Goal: Information Seeking & Learning: Learn about a topic

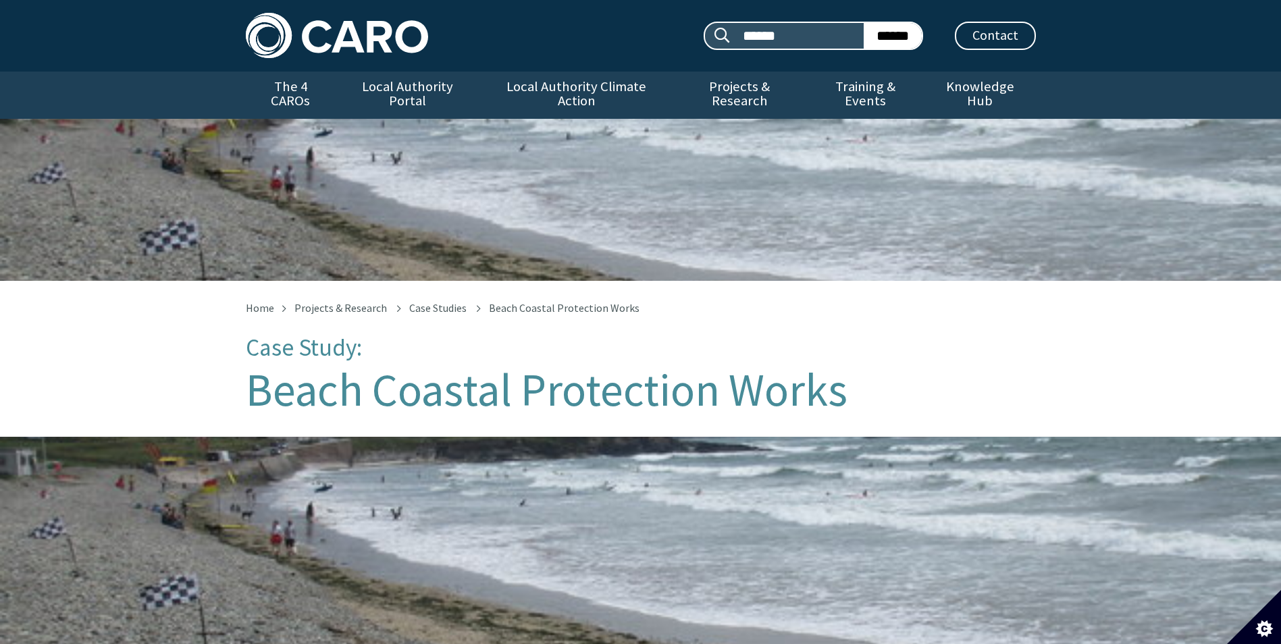
click at [363, 32] on img at bounding box center [337, 35] width 182 height 45
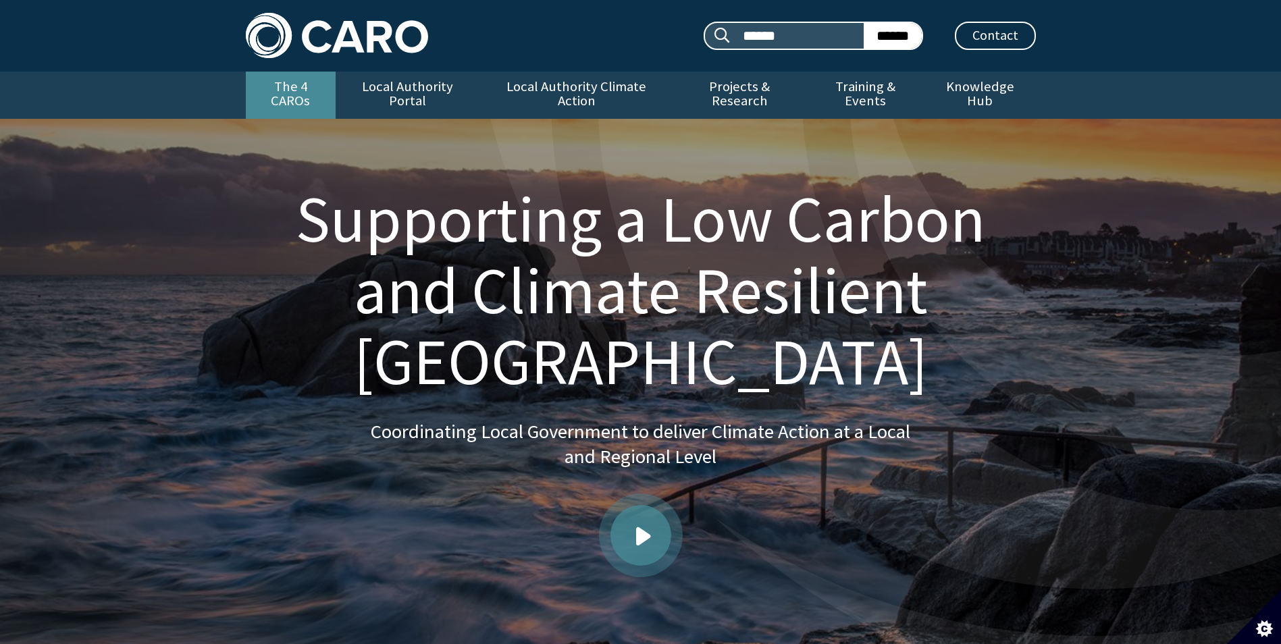
click at [315, 90] on link "The 4 CAROs" at bounding box center [291, 95] width 90 height 47
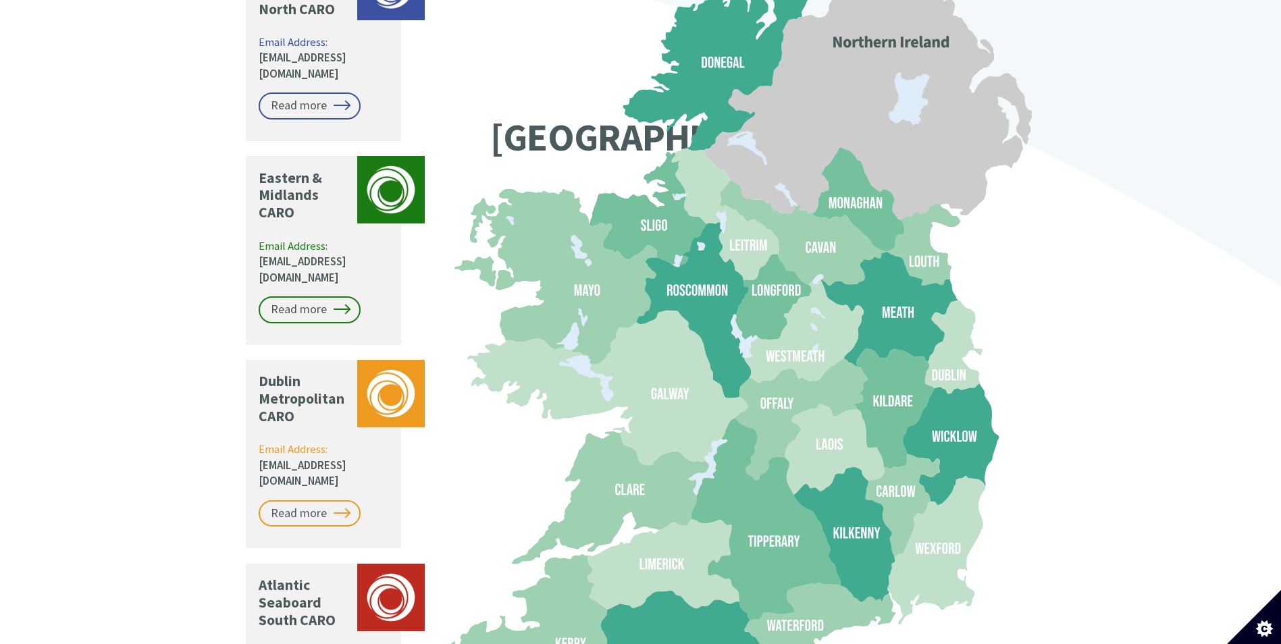
scroll to position [1182, 0]
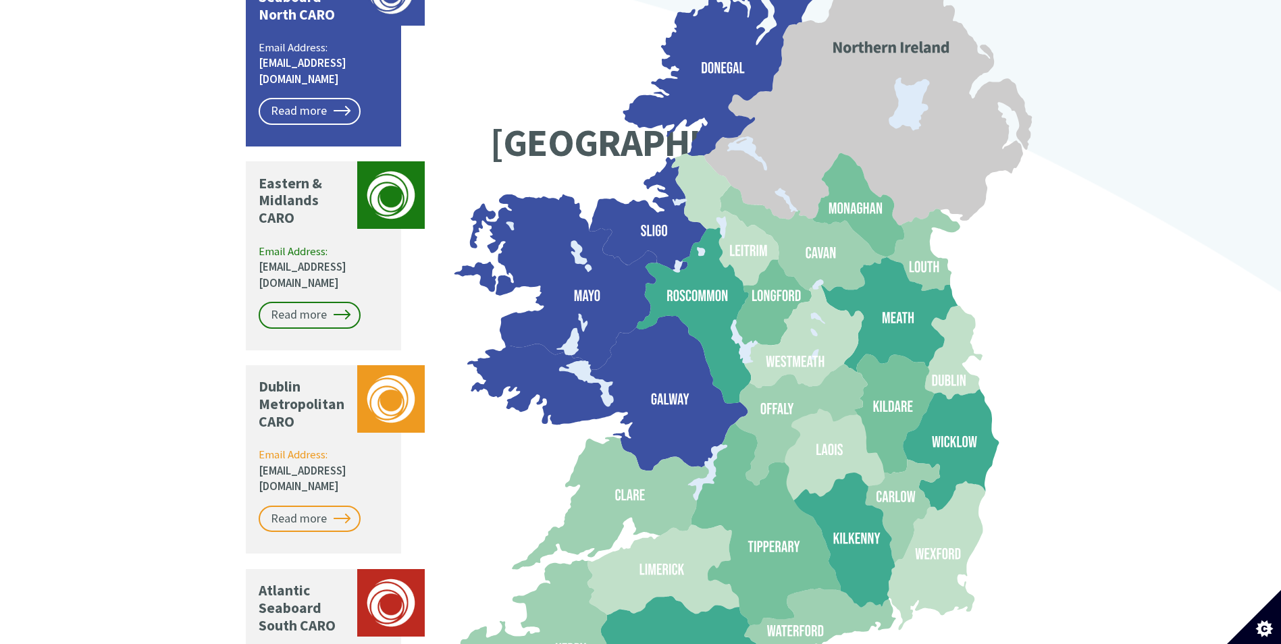
click at [608, 242] on icon at bounding box center [562, 282] width 187 height 176
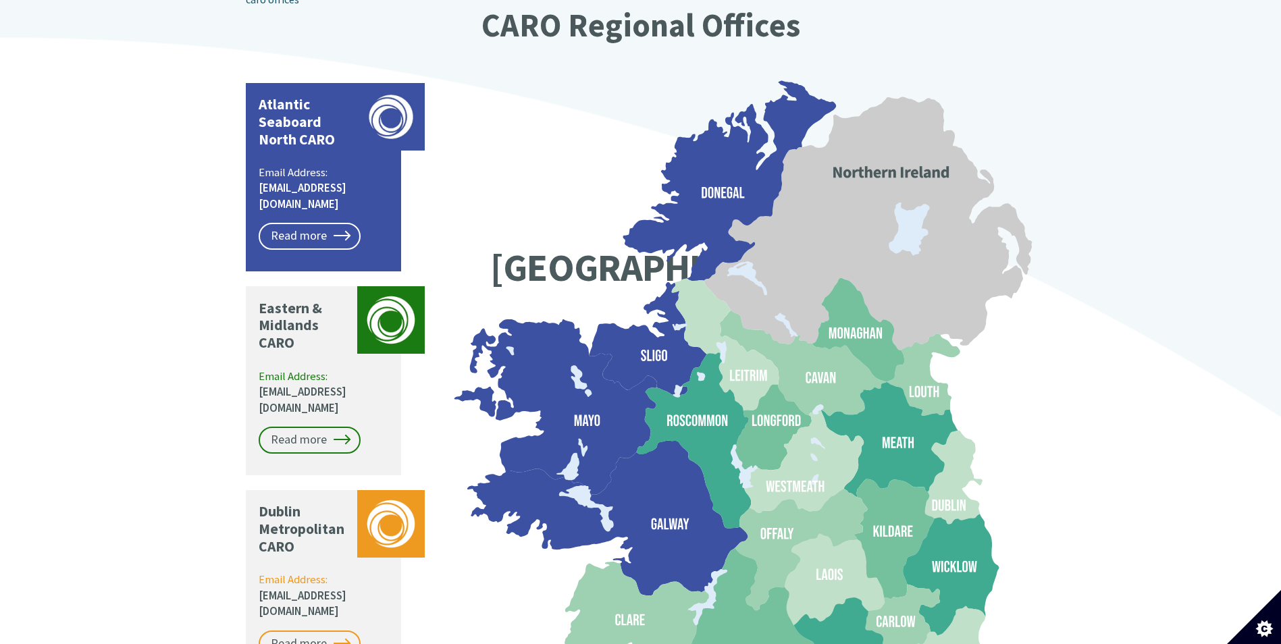
scroll to position [912, 0]
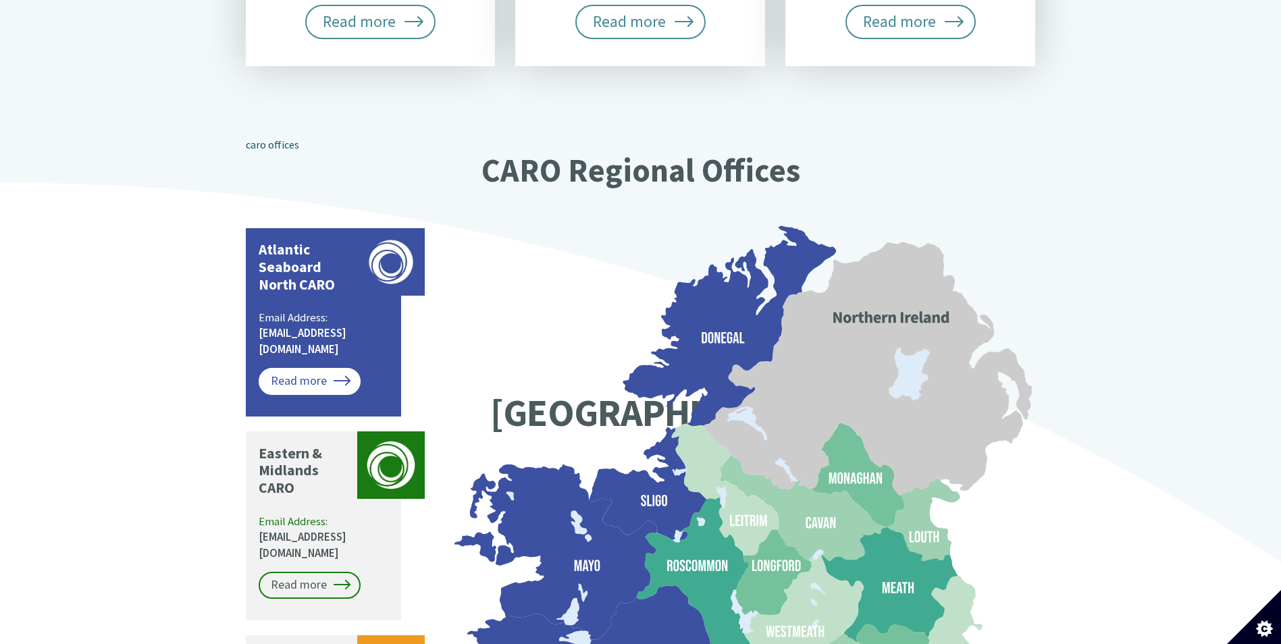
drag, startPoint x: 296, startPoint y: 324, endPoint x: 292, endPoint y: 343, distance: 19.3
click at [296, 368] on link "Read more" at bounding box center [310, 381] width 102 height 27
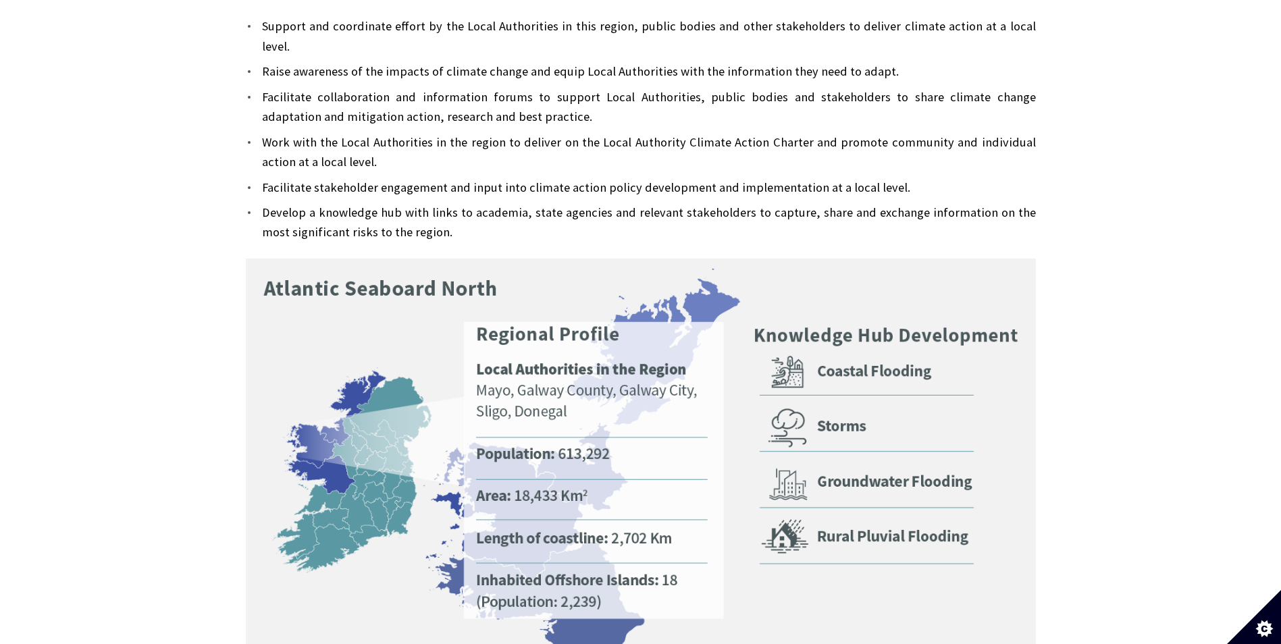
scroll to position [540, 0]
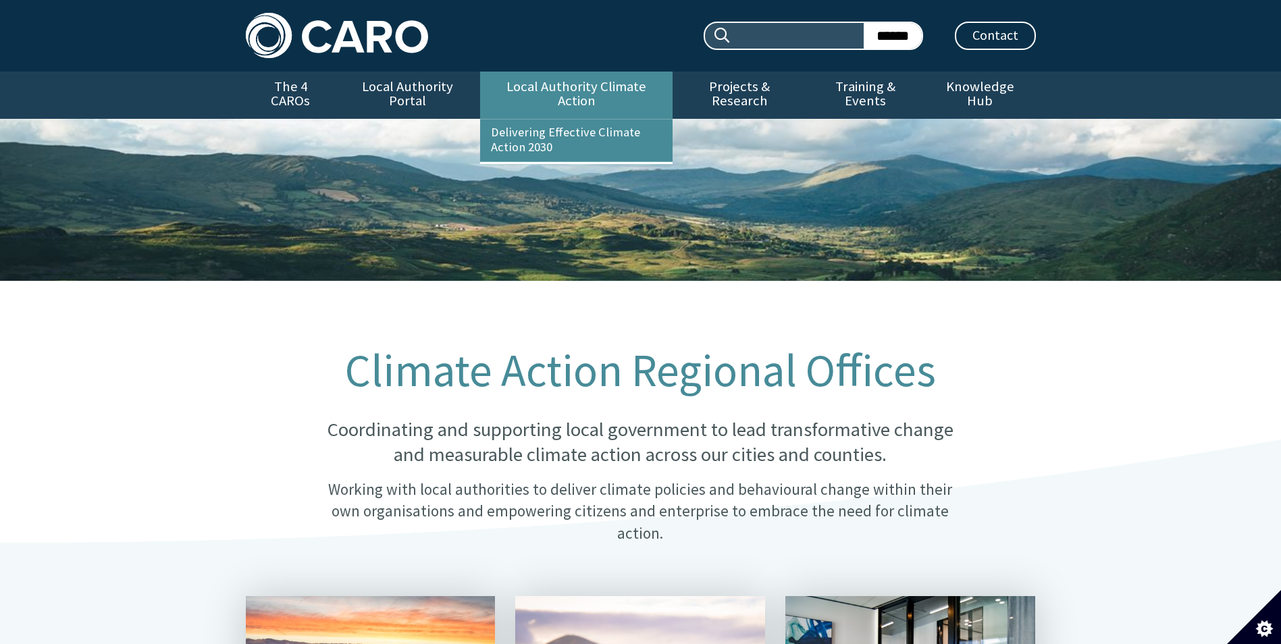
click at [613, 78] on link "Local Authority Climate Action" at bounding box center [576, 95] width 192 height 47
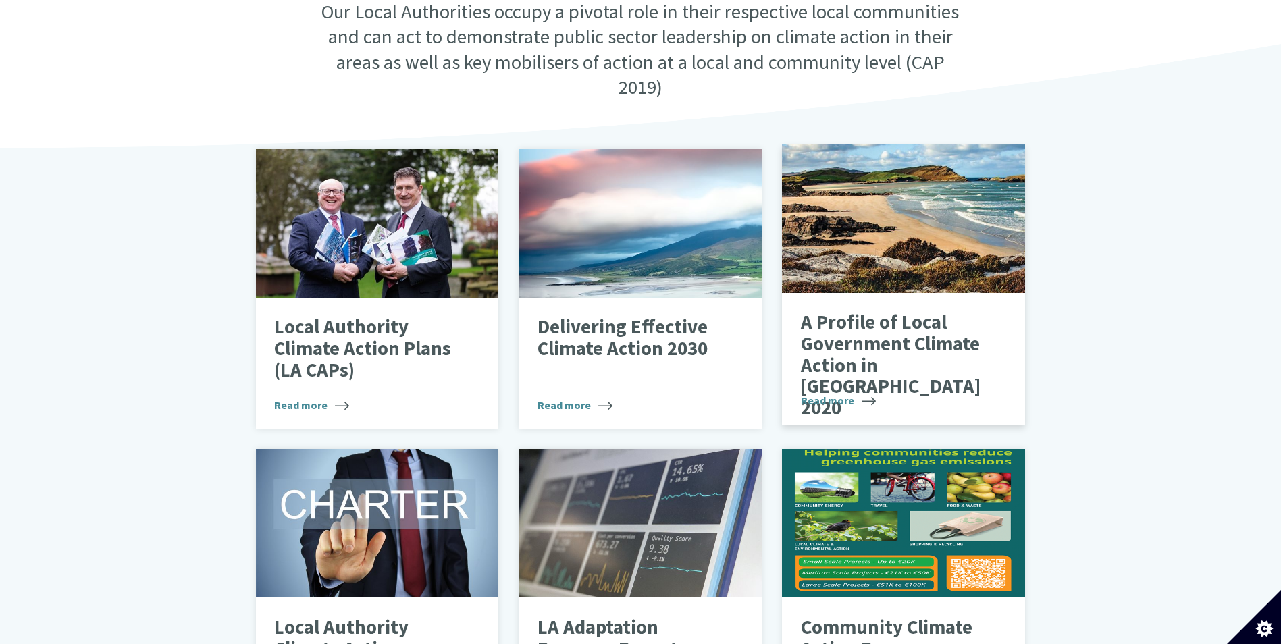
scroll to position [540, 0]
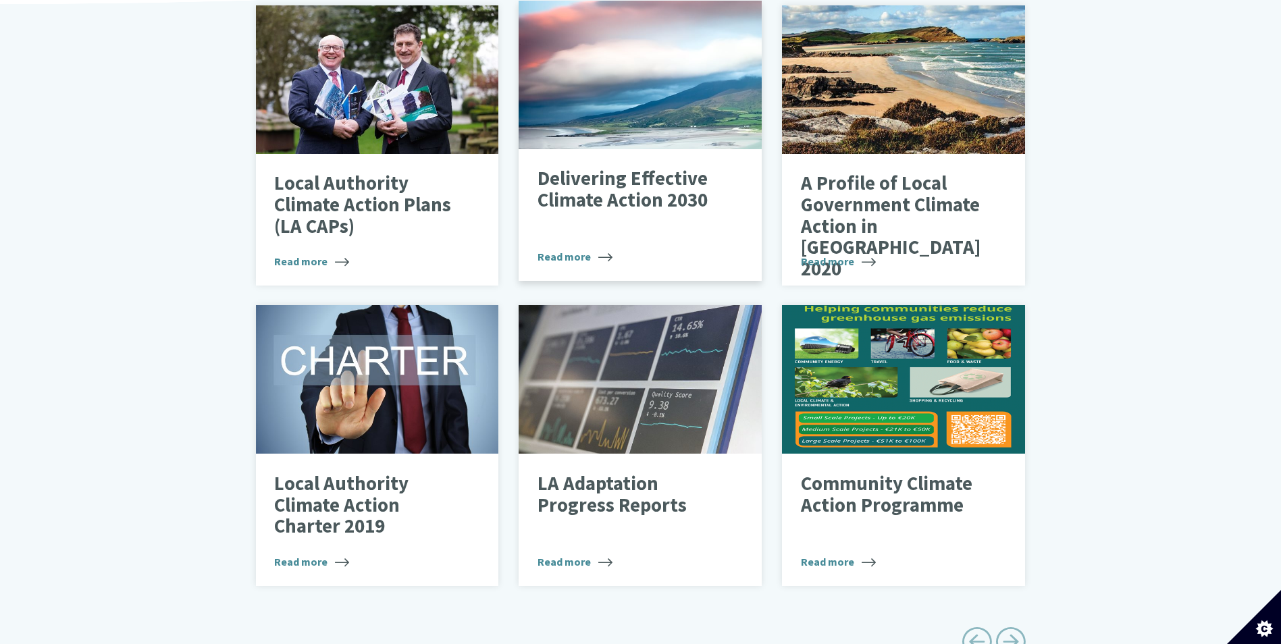
click at [654, 98] on div at bounding box center [640, 75] width 243 height 149
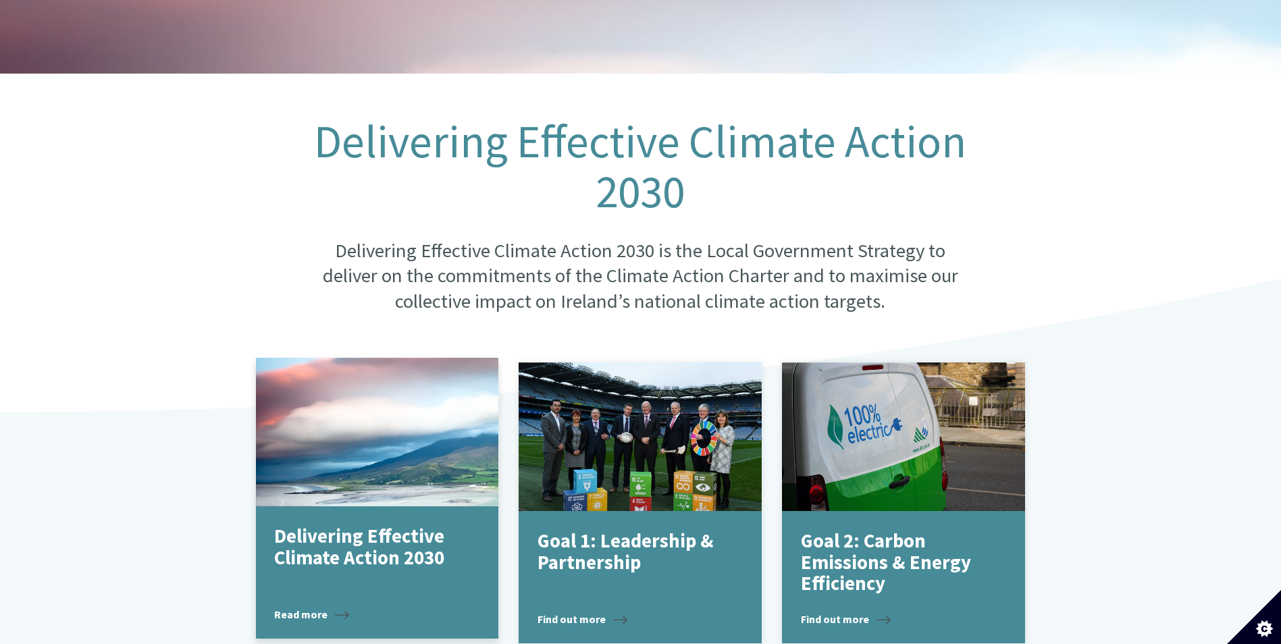
scroll to position [338, 0]
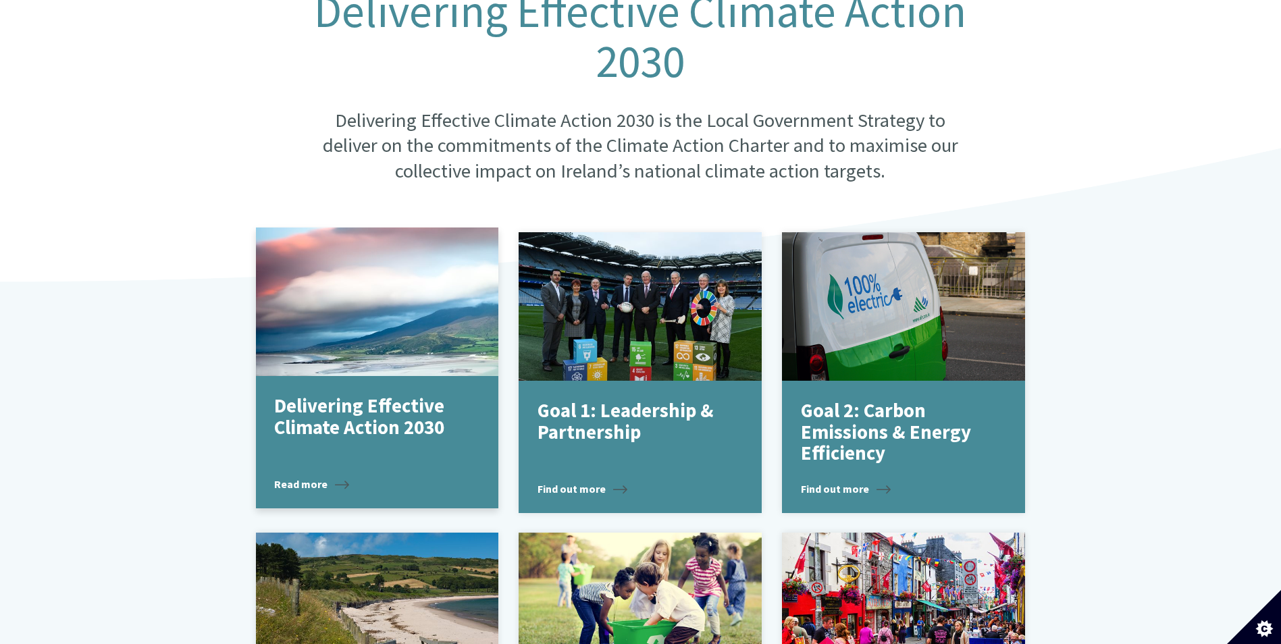
click at [323, 398] on p "Delivering Effective Climate Action 2030" at bounding box center [367, 417] width 186 height 43
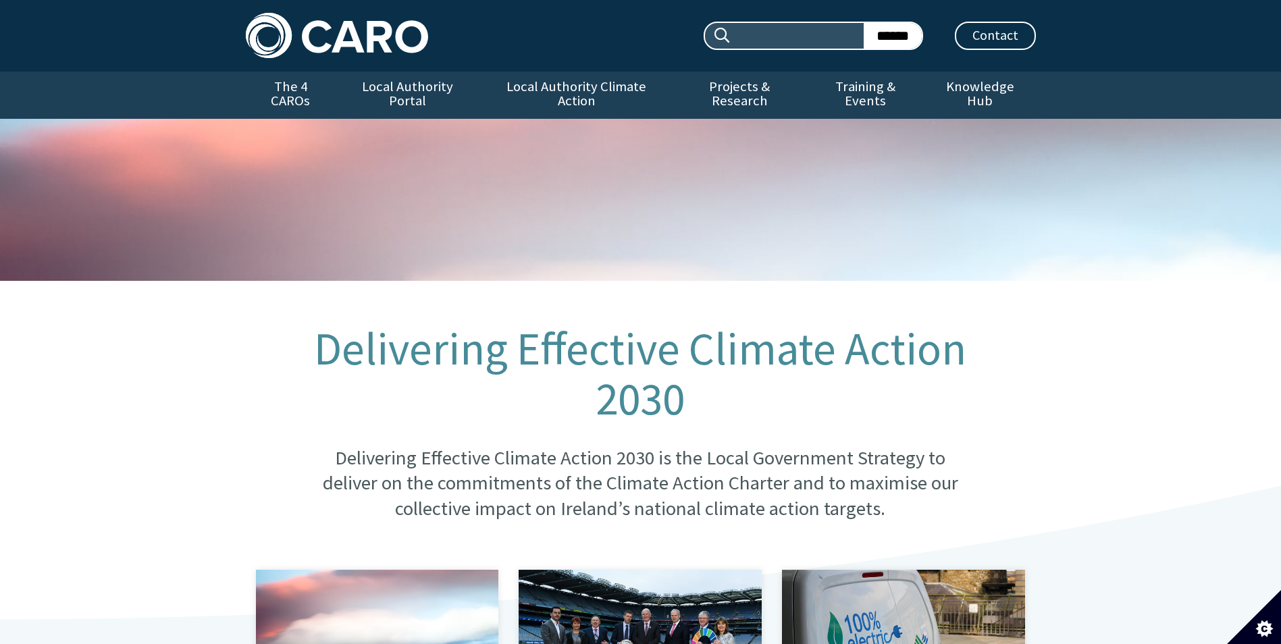
drag, startPoint x: 359, startPoint y: 32, endPoint x: 290, endPoint y: 41, distance: 69.4
click at [276, 90] on link "The 4 CAROs" at bounding box center [291, 95] width 90 height 47
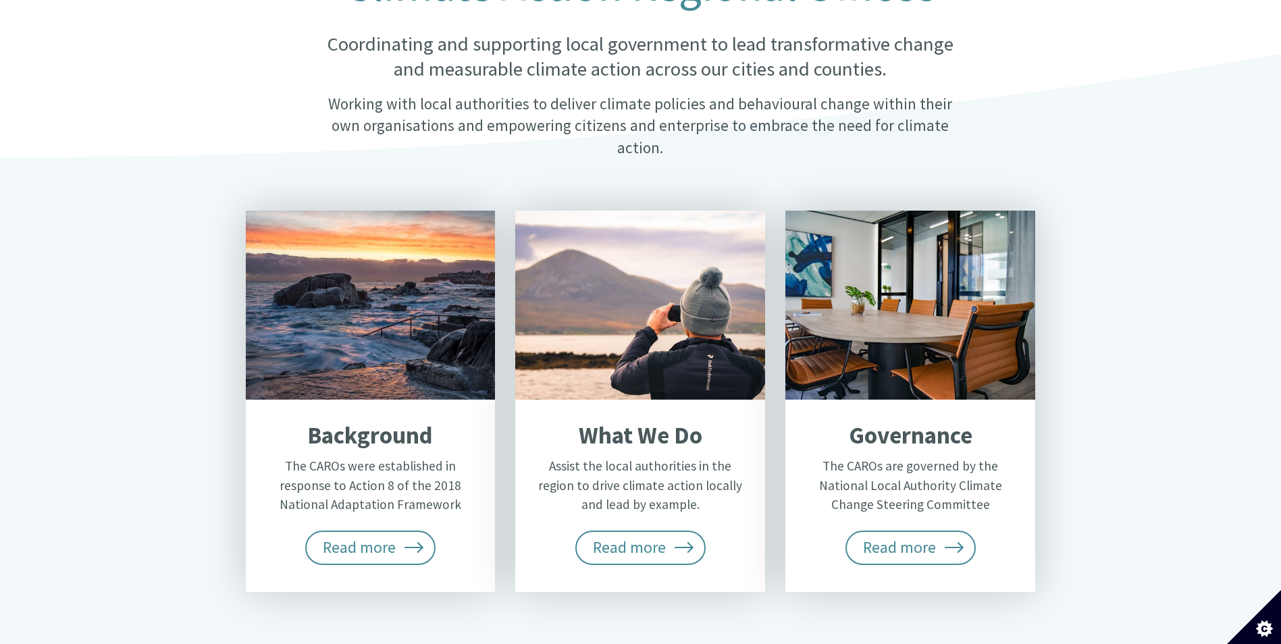
scroll to position [405, 0]
